Goal: Contribute content: Add original content to the website for others to see

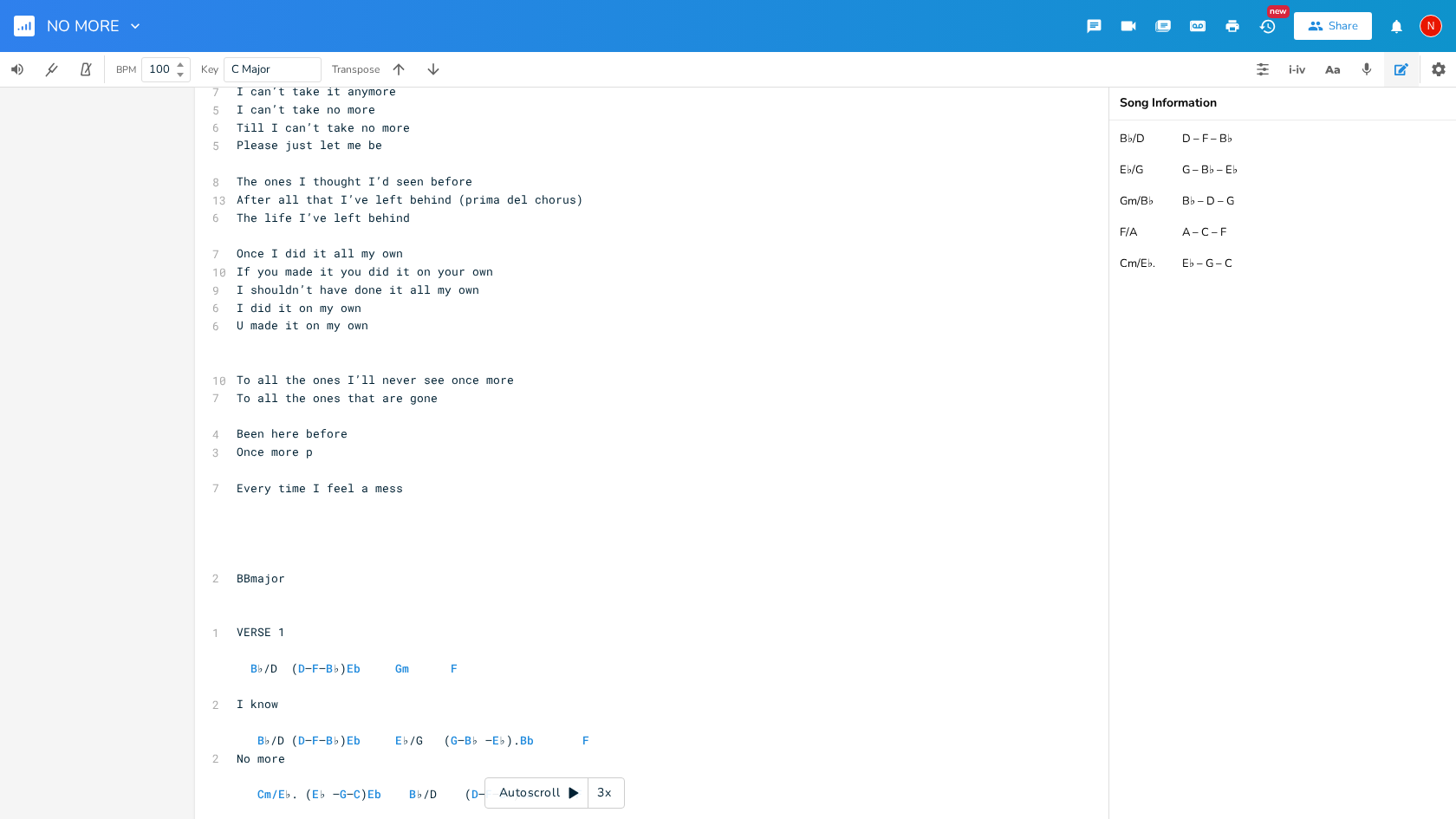
scroll to position [1021, 0]
type textarea "there is a [pa"
type textarea "part on"
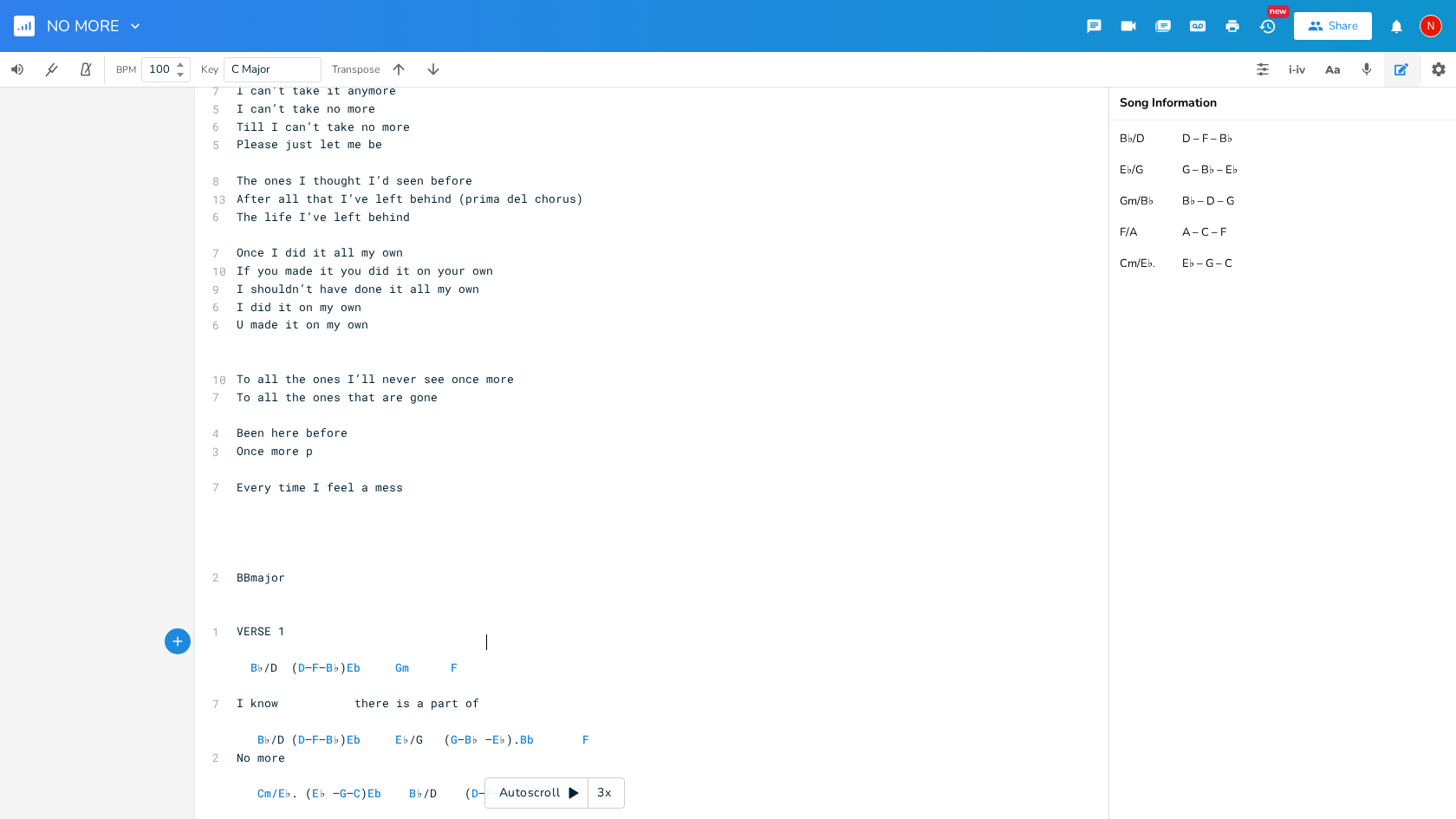
scroll to position [0, 6]
type textarea "f me that wish i'd still be back home"
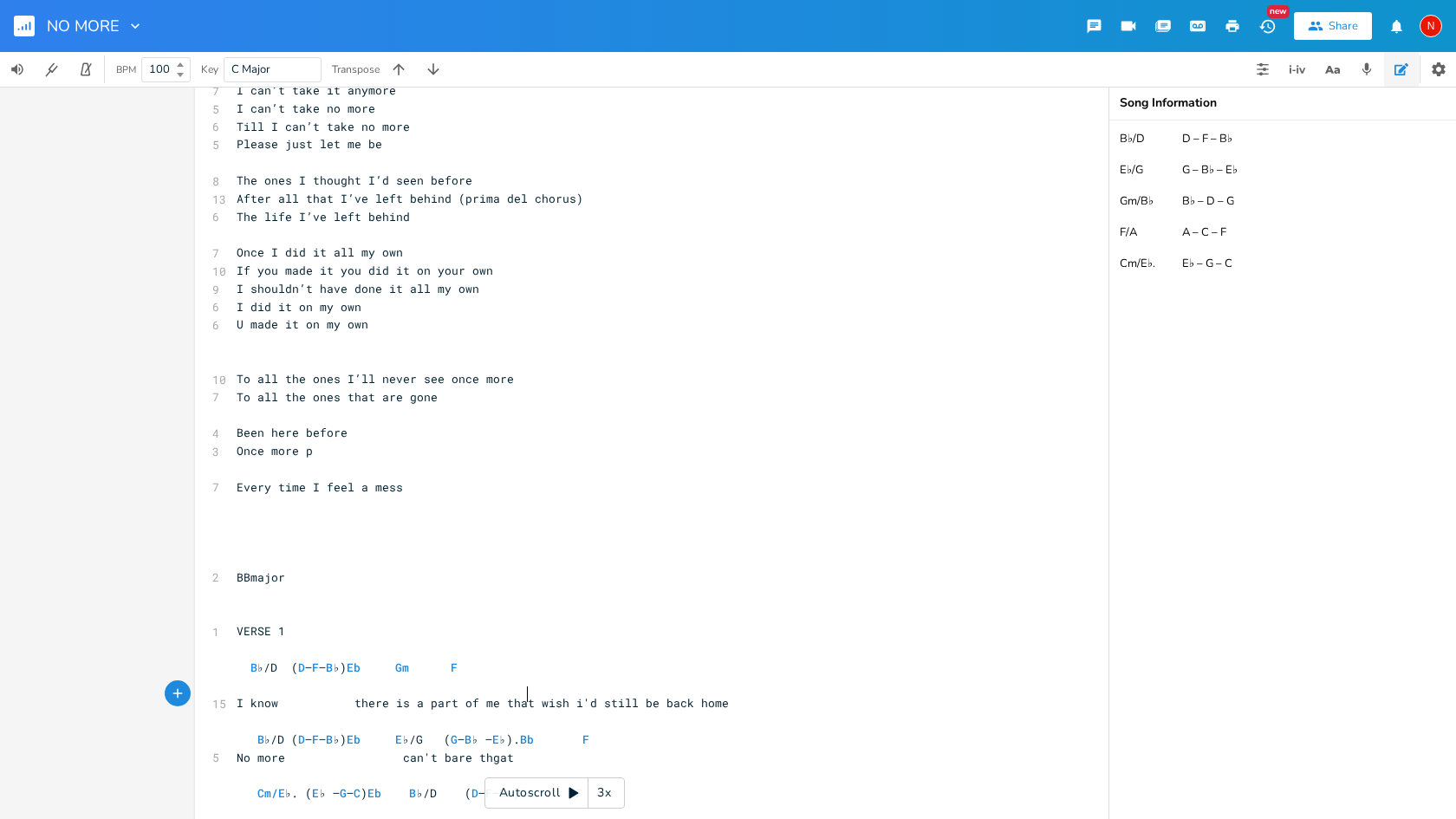
type textarea "can't bare thgat"
type textarea "at t"
type textarea "[PERSON_NAME] that i know would follow me home"
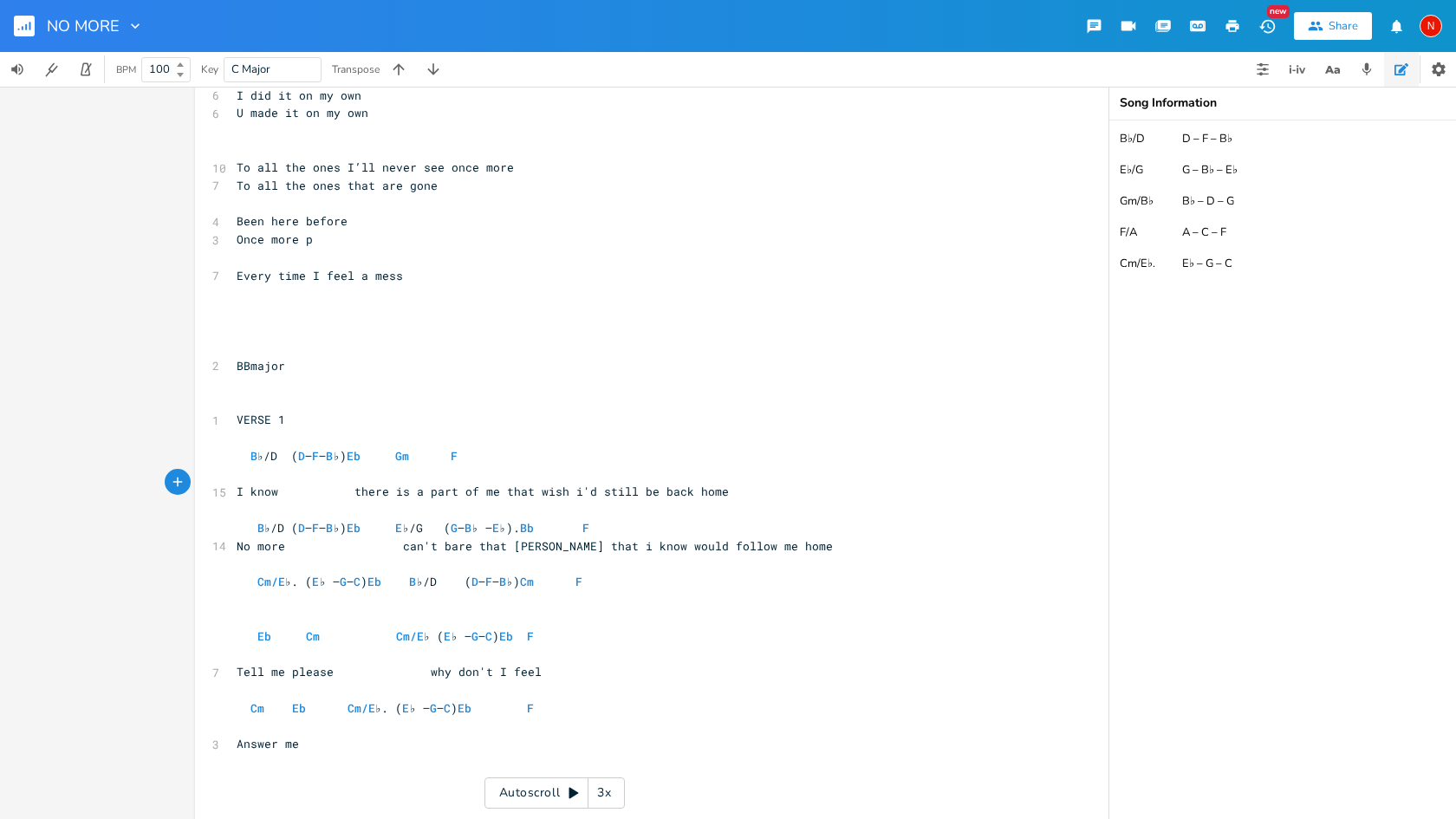
scroll to position [1236, 0]
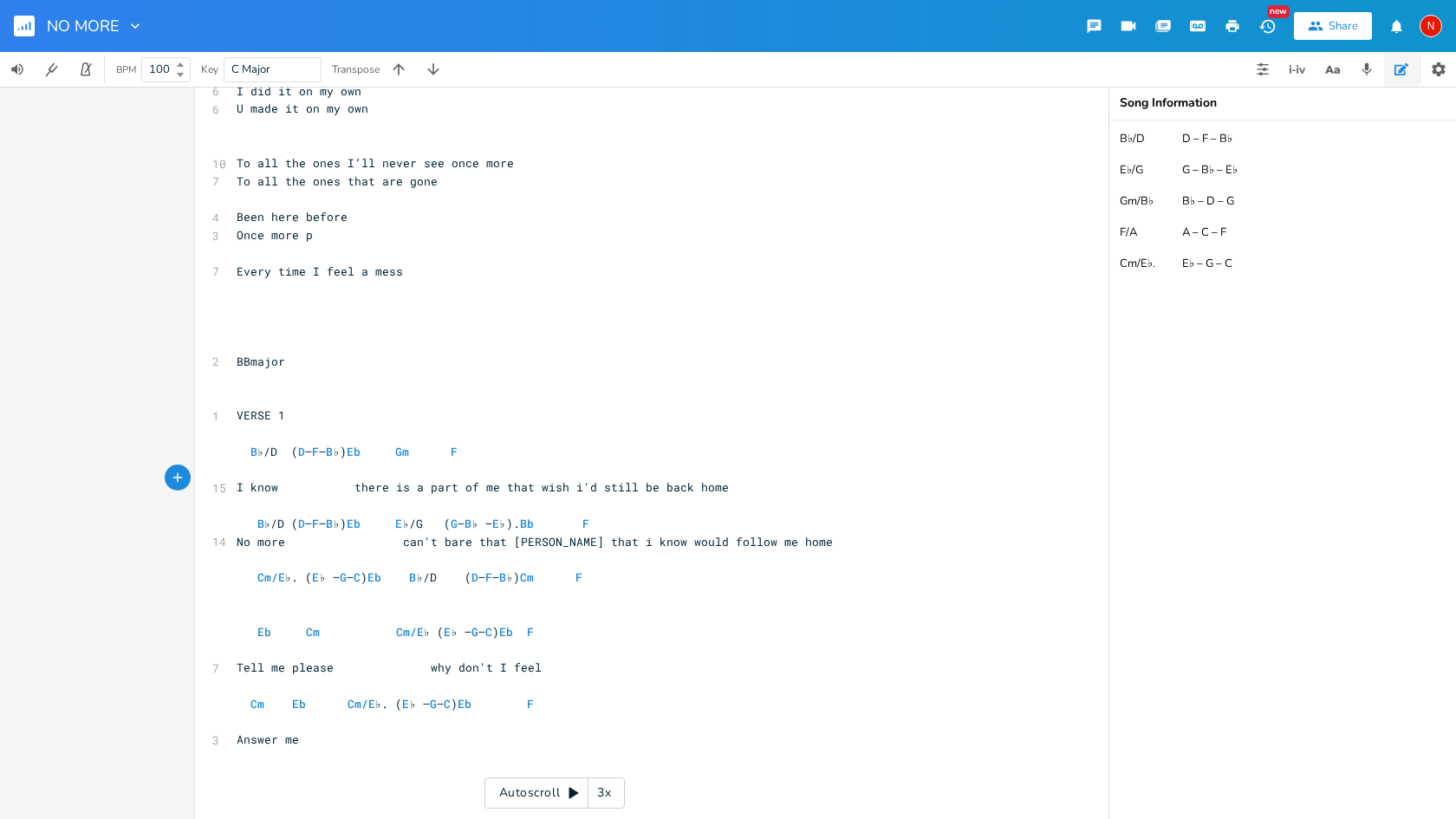
click at [526, 534] on span "No more can't bare that [PERSON_NAME] that i know would follow me home" at bounding box center [535, 541] width 597 height 16
type textarea "p"
click at [413, 534] on span "No more can't bare that pain that i know would follow me home" at bounding box center [503, 541] width 534 height 16
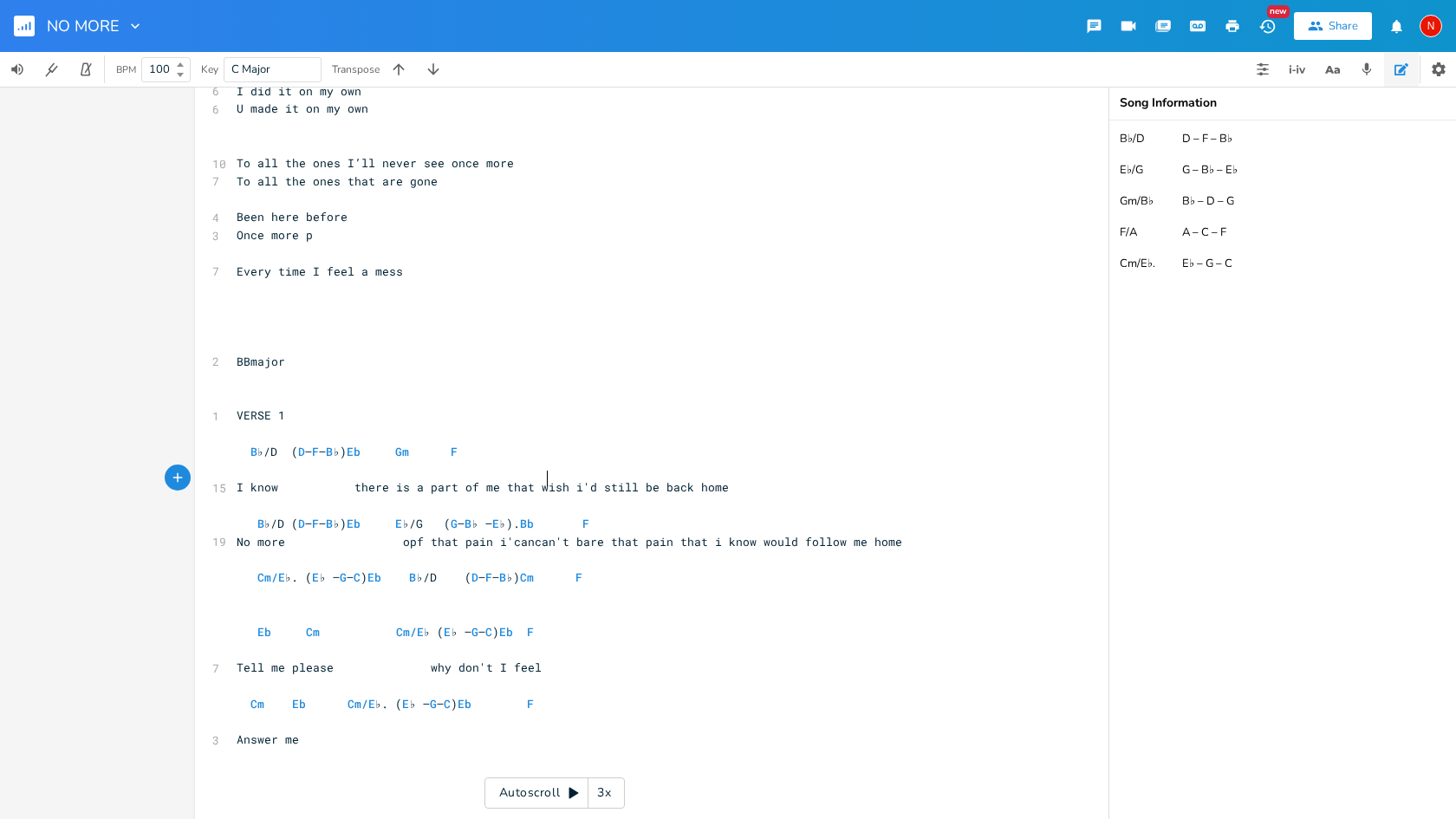
type textarea "opf that pain i'cant"
type textarea "can't"
drag, startPoint x: 590, startPoint y: 478, endPoint x: 555, endPoint y: 481, distance: 35.1
click at [555, 534] on span "No more opf that pain i'cant can't bare that pain that i know would follow me h…" at bounding box center [576, 541] width 679 height 16
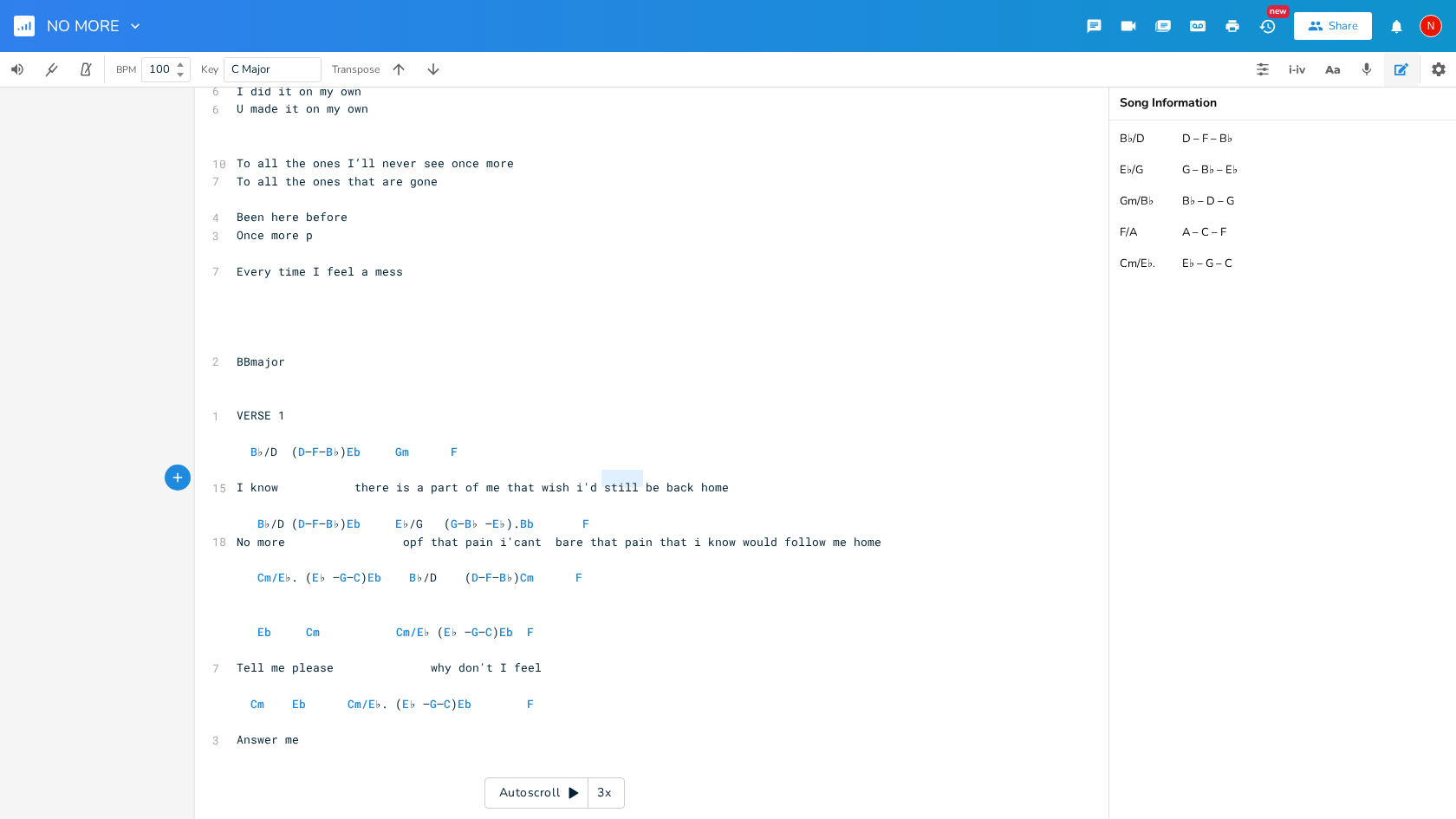
type textarea "that pain"
drag, startPoint x: 593, startPoint y: 481, endPoint x: 660, endPoint y: 480, distance: 67.0
click at [660, 534] on span "No more opf that pain i'cant bare that pain that i know would follow me home" at bounding box center [559, 541] width 645 height 16
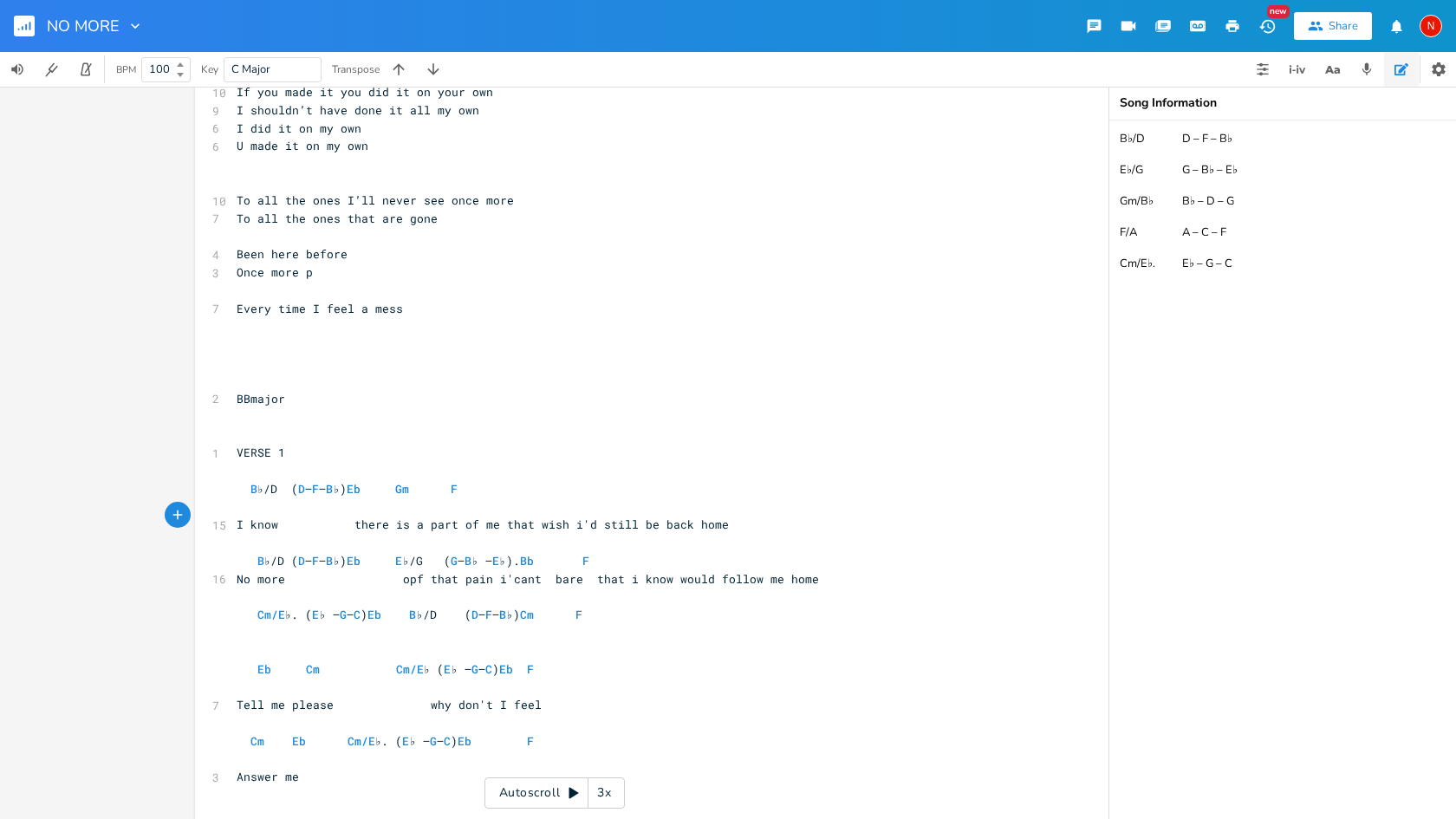
scroll to position [1196, 0]
click at [428, 574] on span "No more opf that pain i'cant bare that i know would follow me home" at bounding box center [527, 582] width 583 height 16
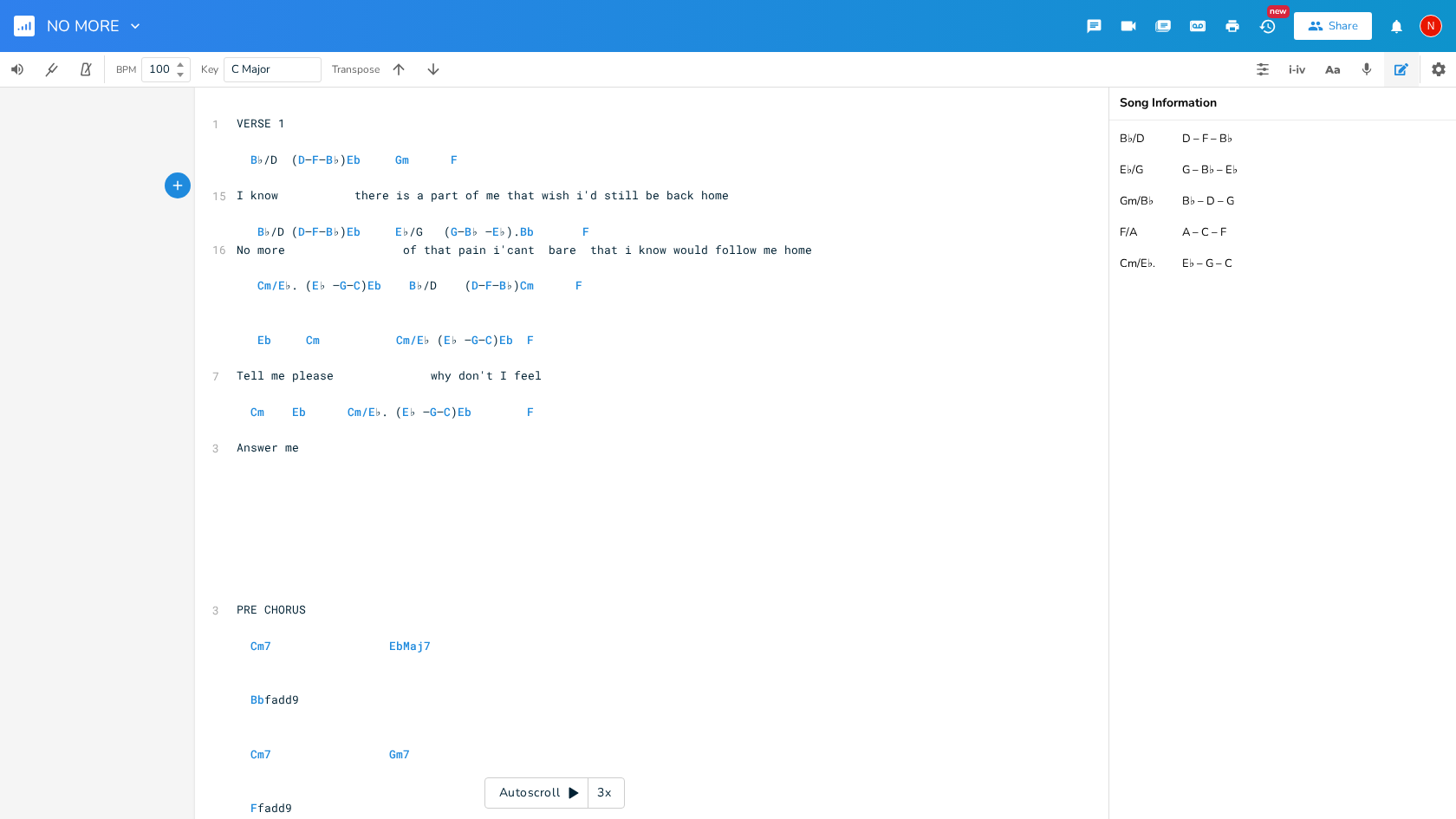
scroll to position [1529, 0]
click at [625, 241] on span "No more of that pain i'cant bare that i know would follow me home" at bounding box center [524, 249] width 576 height 16
type textarea "but that"
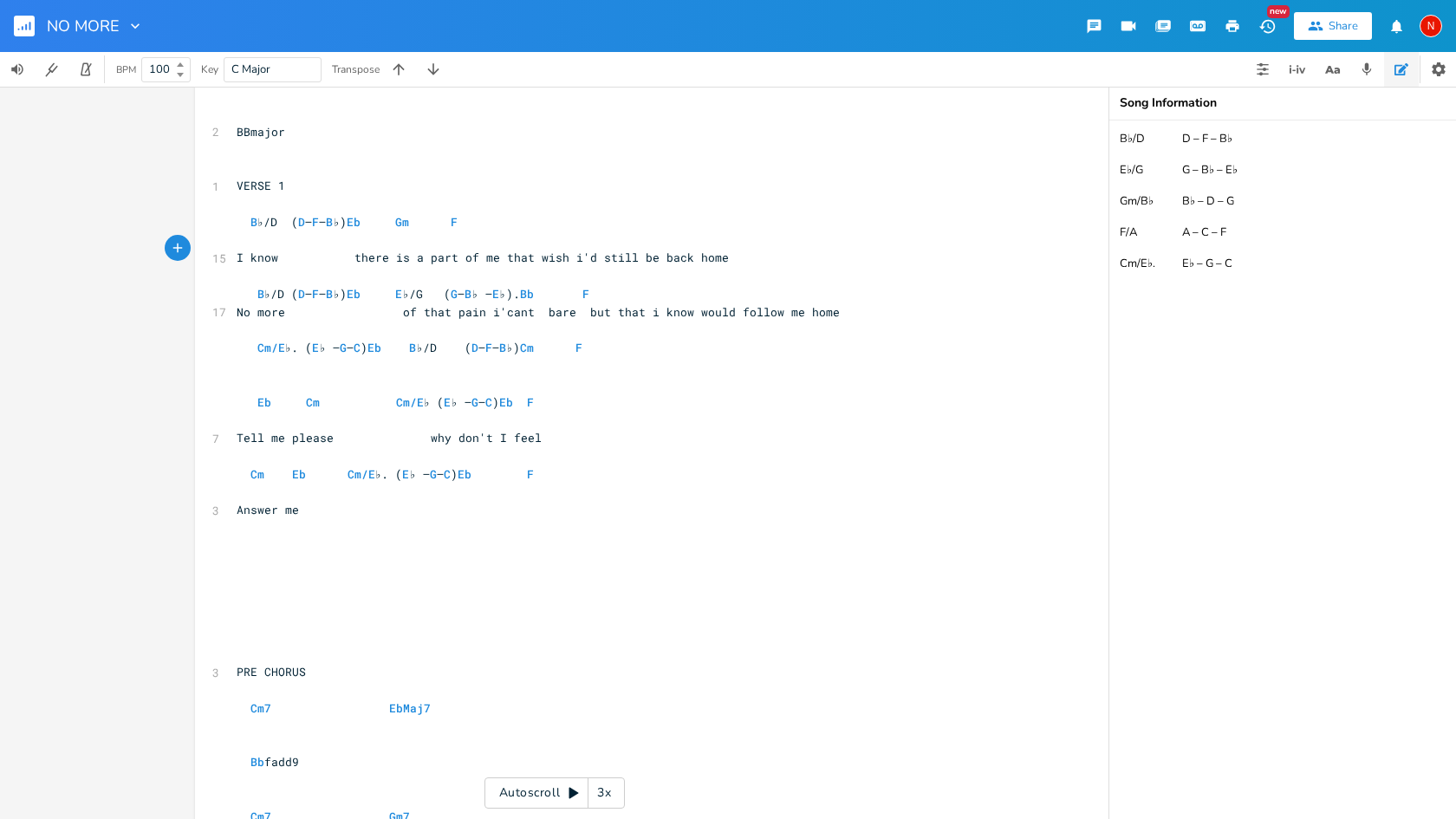
scroll to position [1467, 0]
